Goal: Obtain resource: Obtain resource

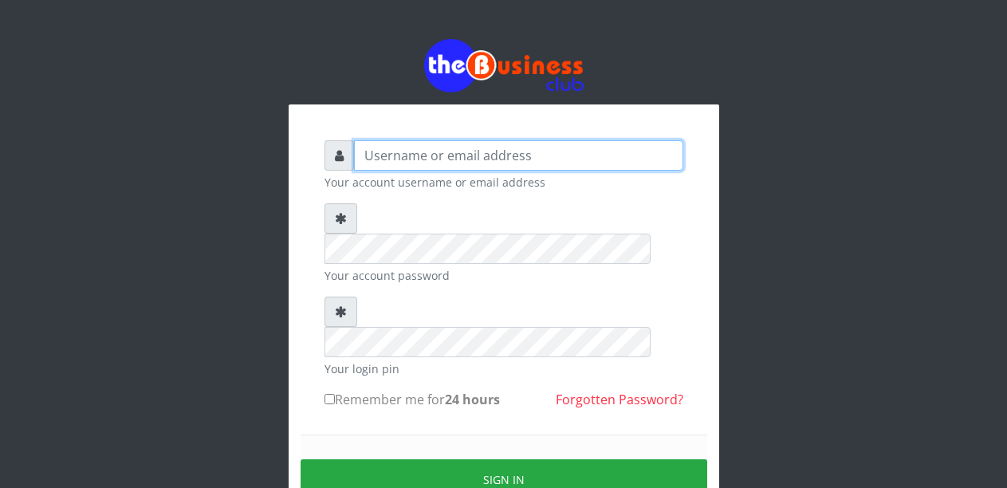
click at [432, 152] on input "text" at bounding box center [518, 155] width 329 height 30
type input "Malamsidi3030"
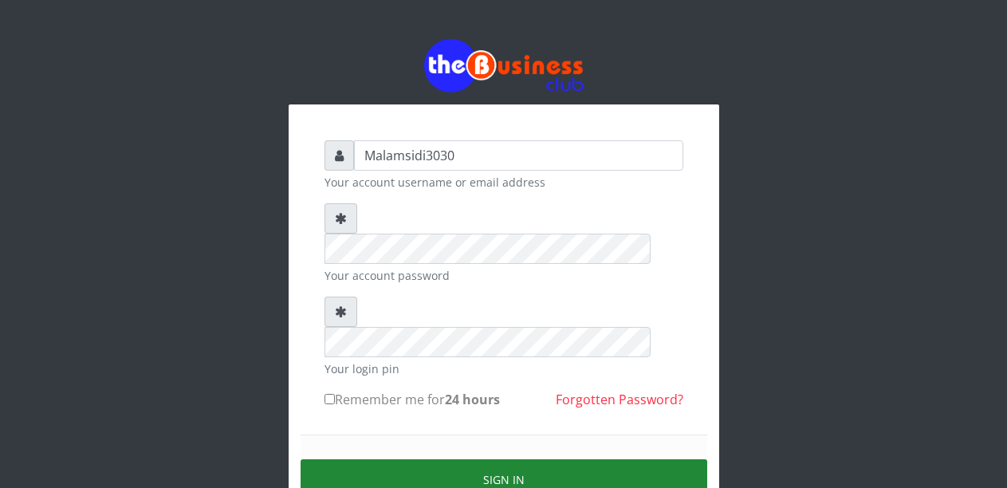
click at [493, 459] on button "Sign in" at bounding box center [504, 479] width 407 height 41
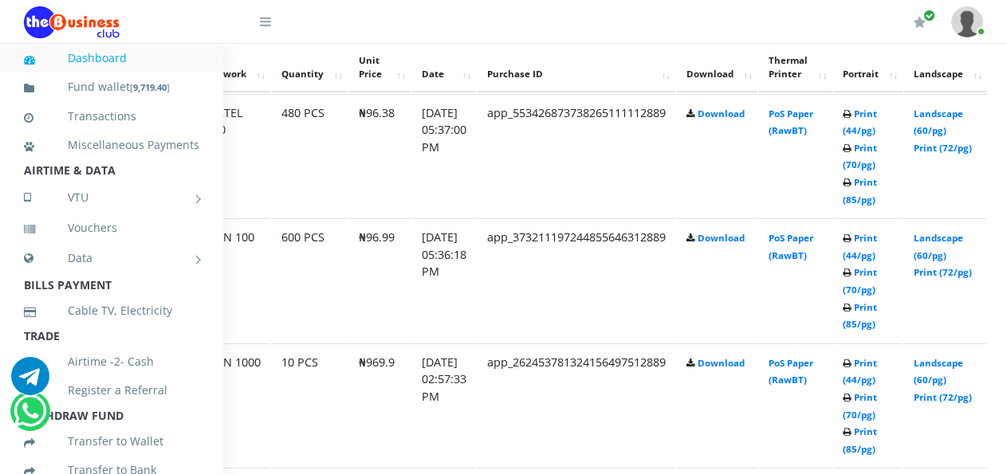
scroll to position [914, 132]
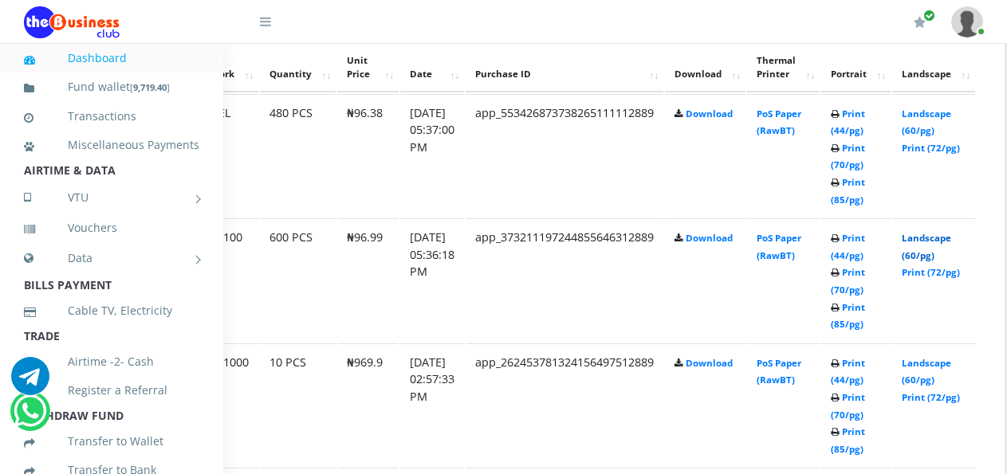
click at [933, 239] on link "Landscape (60/pg)" at bounding box center [926, 246] width 49 height 29
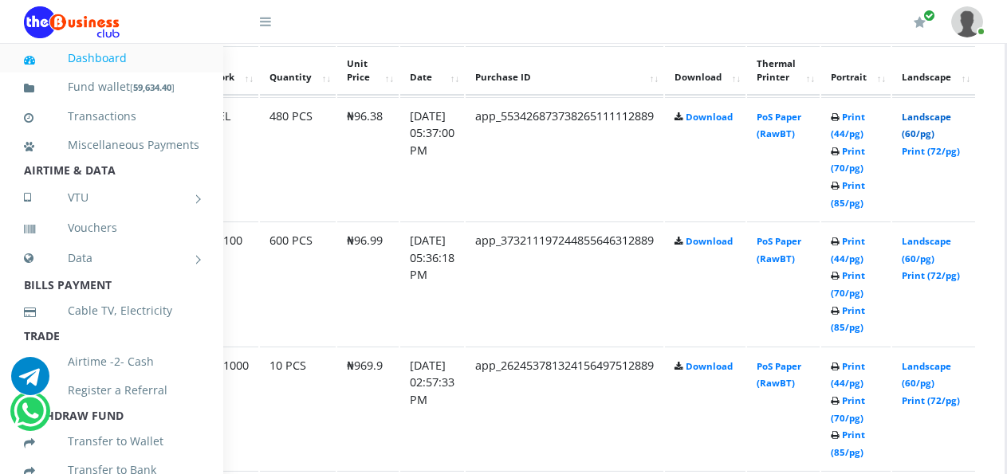
click at [936, 121] on link "Landscape (60/pg)" at bounding box center [926, 125] width 49 height 29
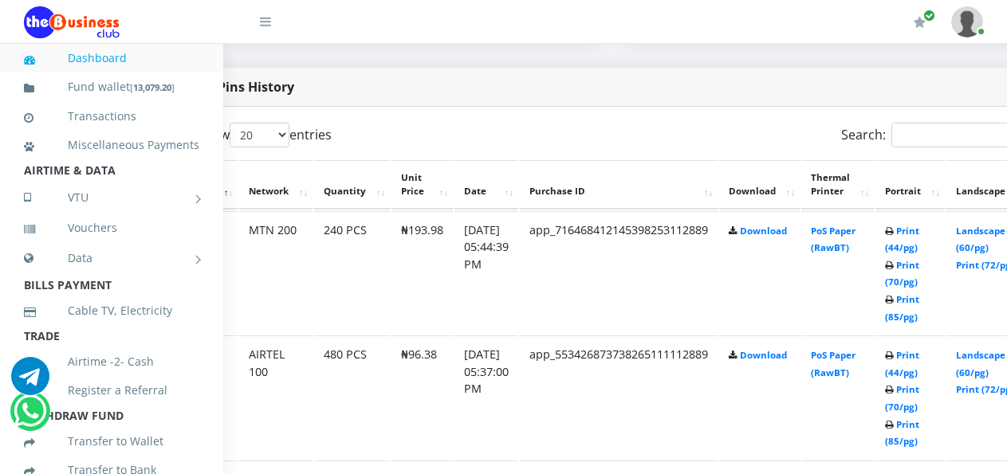
scroll to position [797, 137]
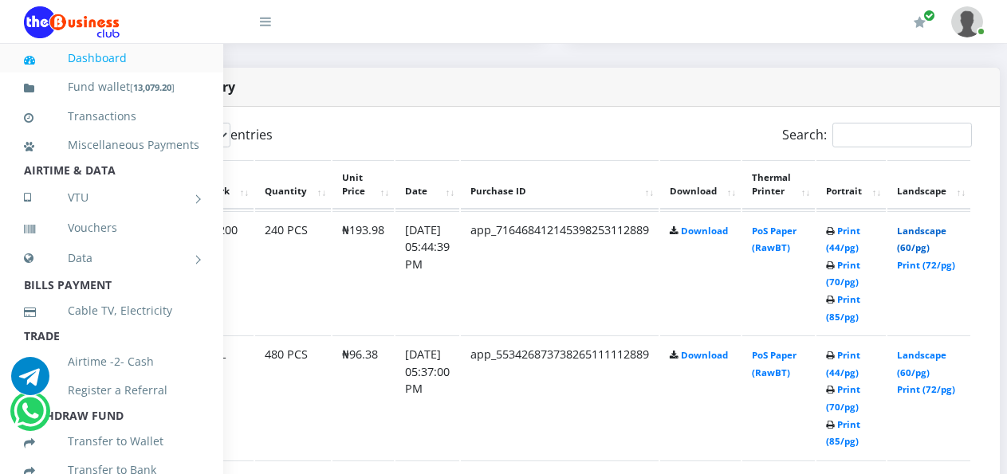
click at [924, 235] on link "Landscape (60/pg)" at bounding box center [921, 239] width 49 height 29
